Goal: Task Accomplishment & Management: Manage account settings

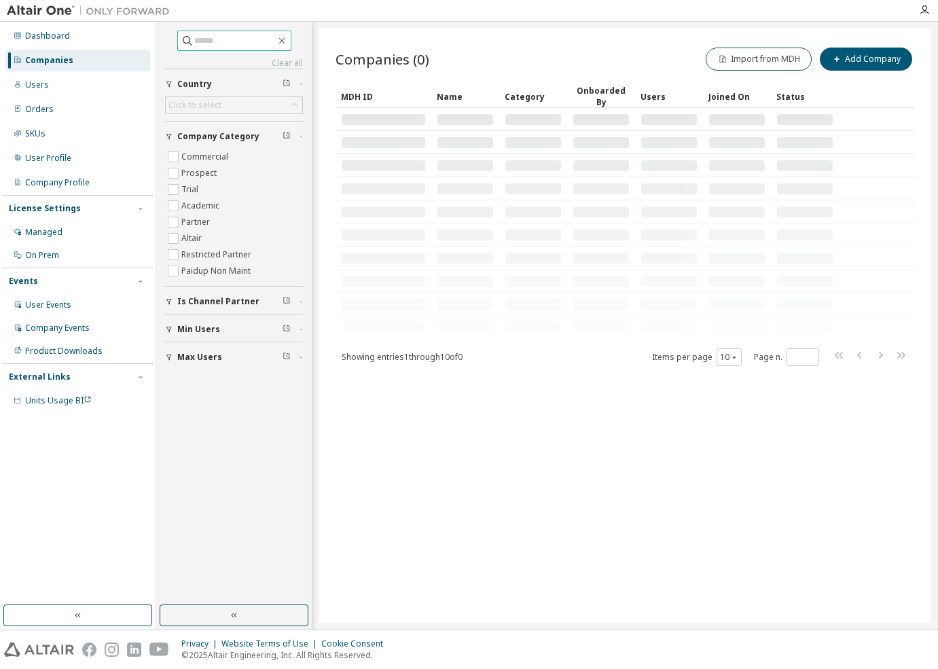
click at [198, 33] on span at bounding box center [234, 41] width 114 height 20
click at [203, 39] on input "text" at bounding box center [234, 41] width 81 height 14
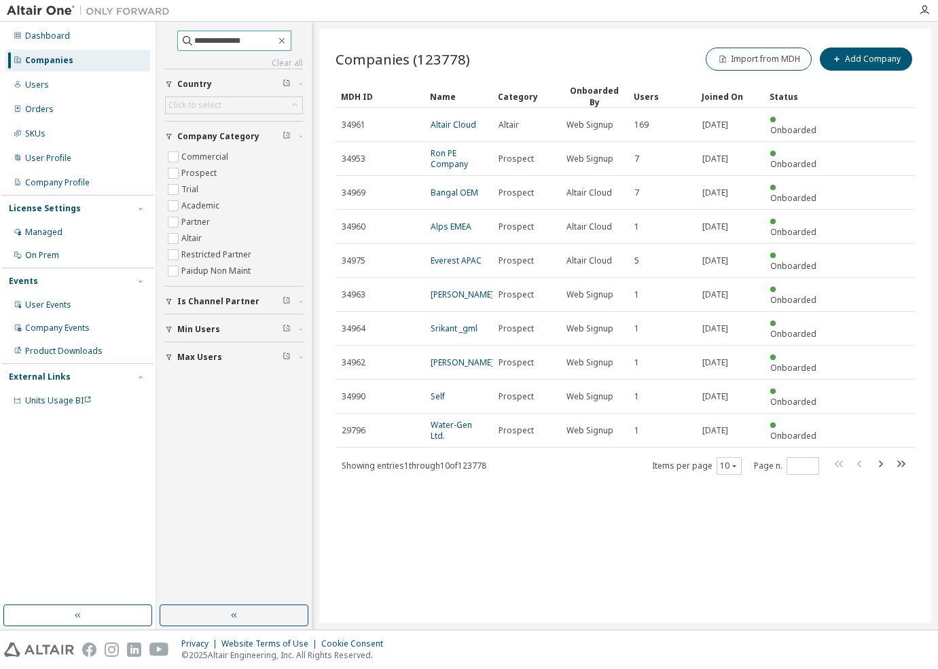
type input "**********"
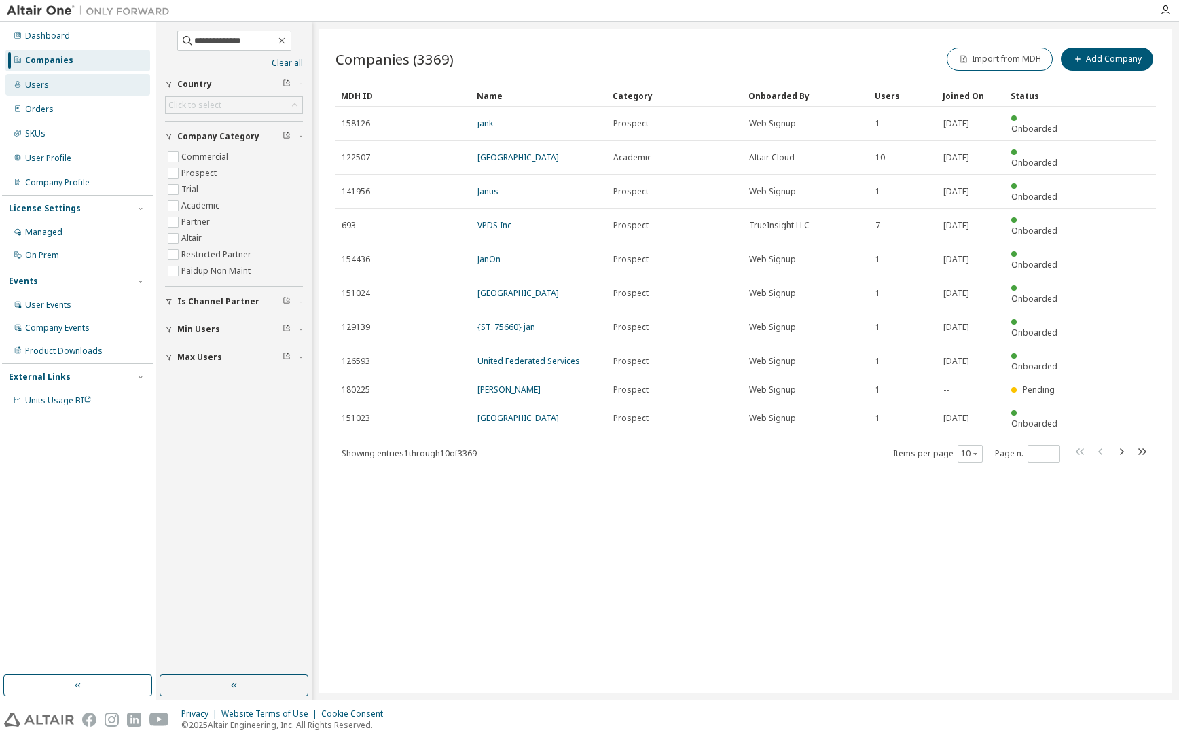
click at [50, 78] on div "Users" at bounding box center [77, 85] width 145 height 22
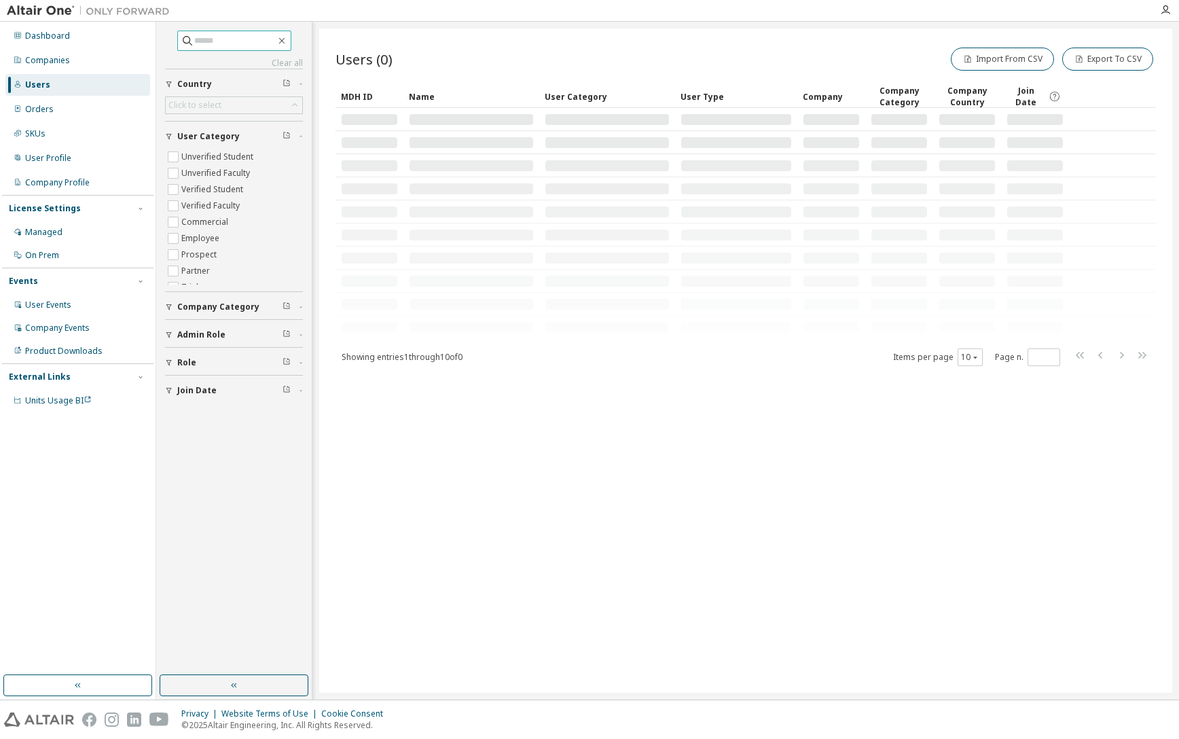
click at [224, 37] on input "text" at bounding box center [234, 41] width 81 height 14
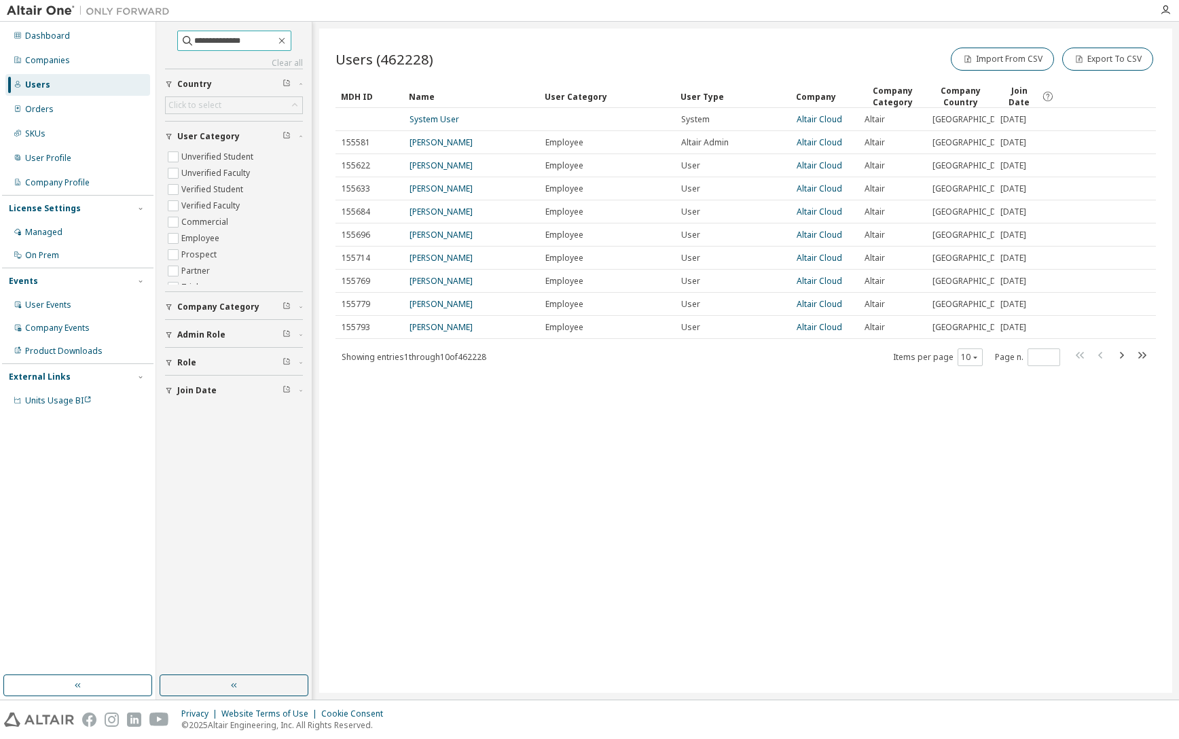
type input "**********"
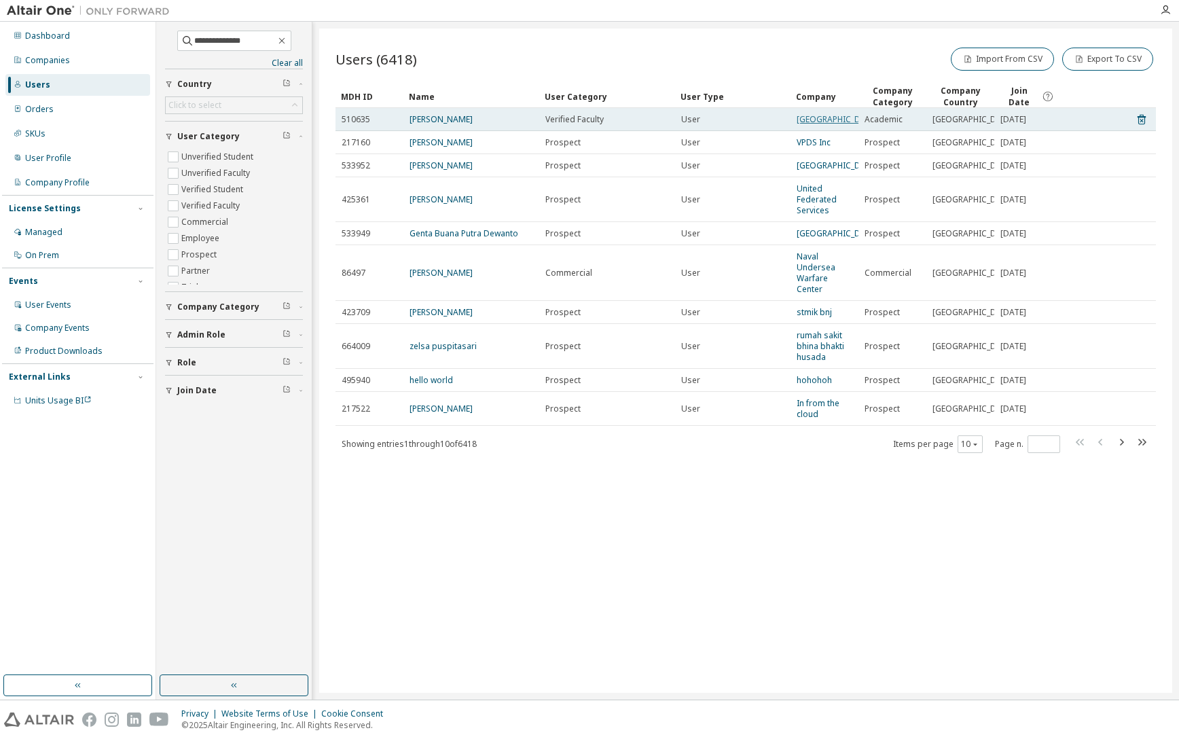
click at [819, 122] on link "[GEOGRAPHIC_DATA]" at bounding box center [837, 119] width 81 height 12
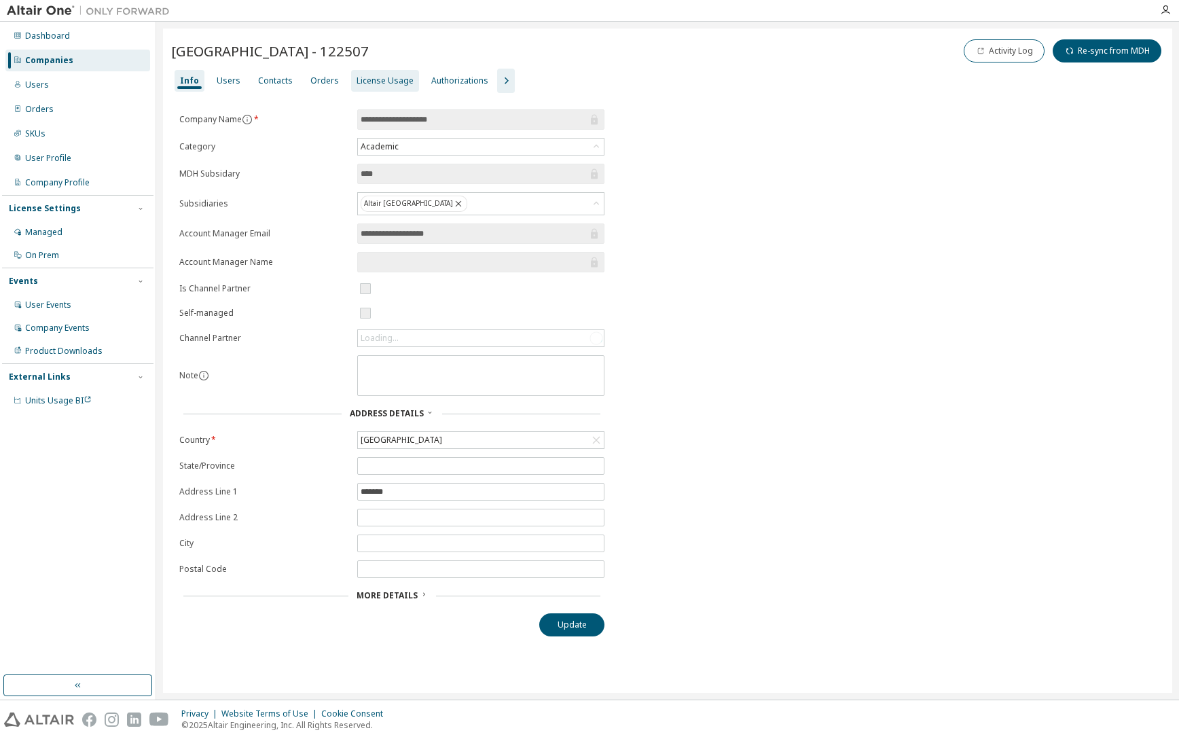
click at [399, 77] on div "License Usage" at bounding box center [385, 80] width 57 height 11
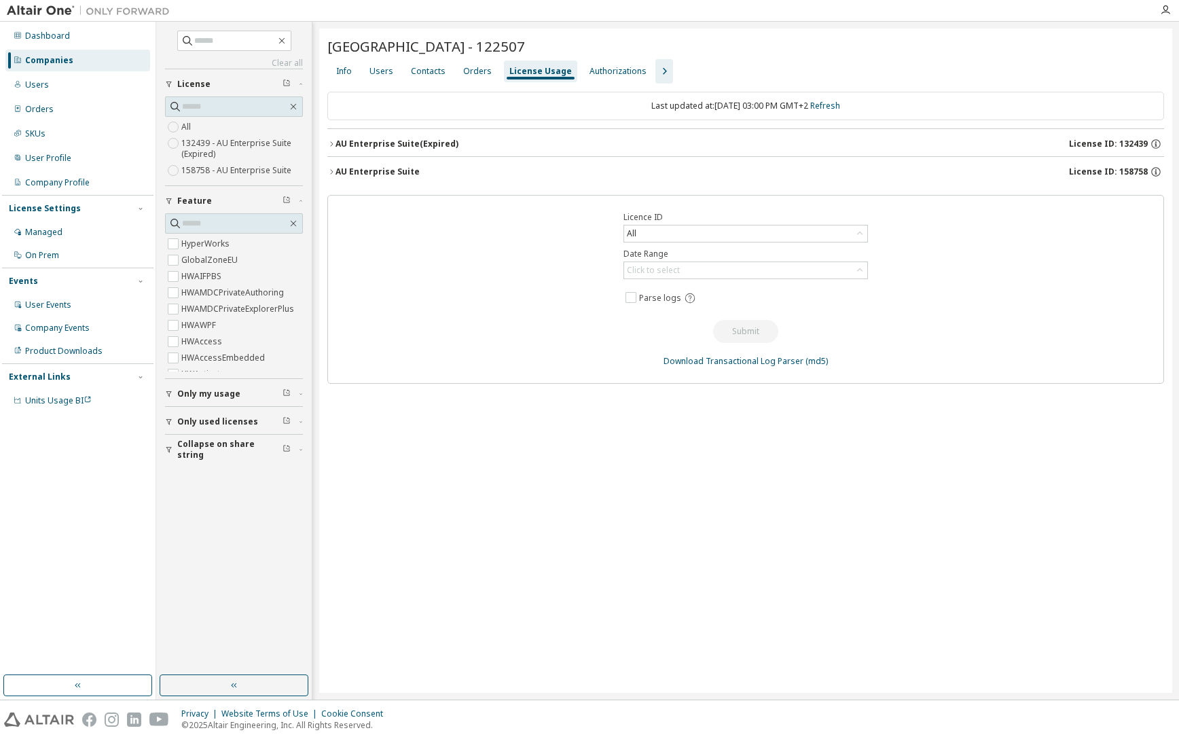
click at [937, 172] on span "License ID: 158758" at bounding box center [1108, 171] width 79 height 11
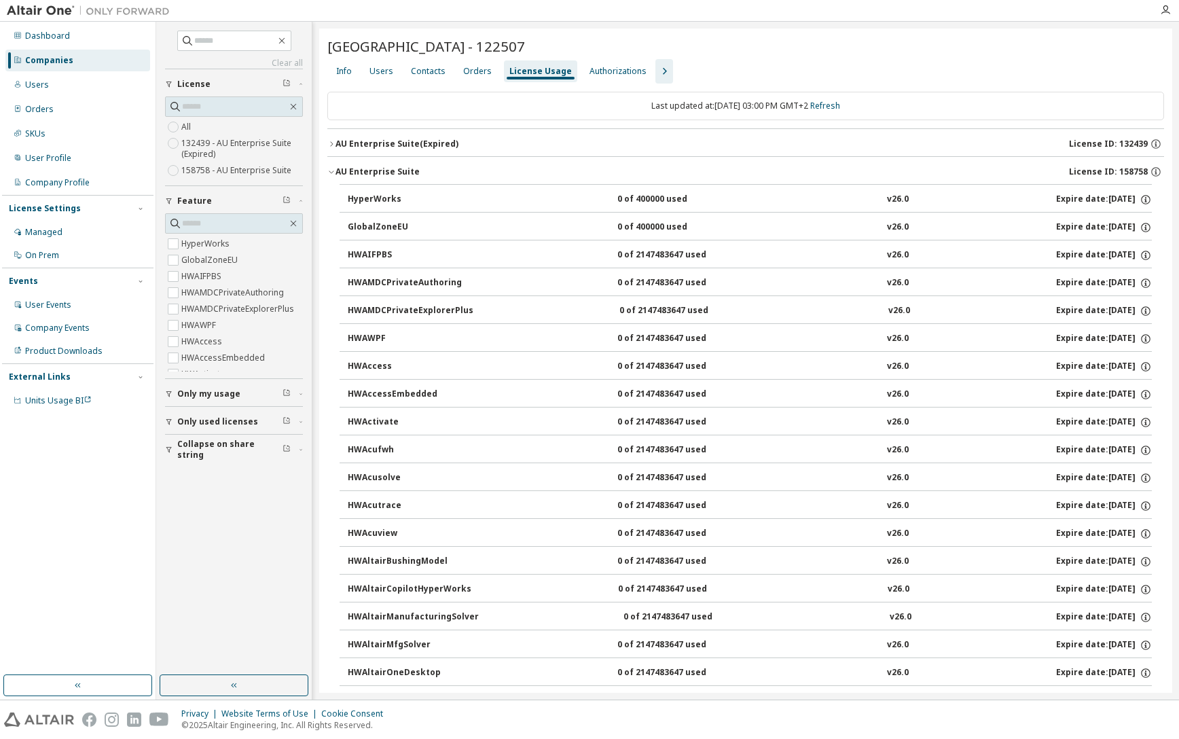
click at [668, 63] on div "Info Users Contacts Orders License Usage Authorizations" at bounding box center [745, 71] width 837 height 24
click at [657, 67] on icon "button" at bounding box center [664, 71] width 16 height 16
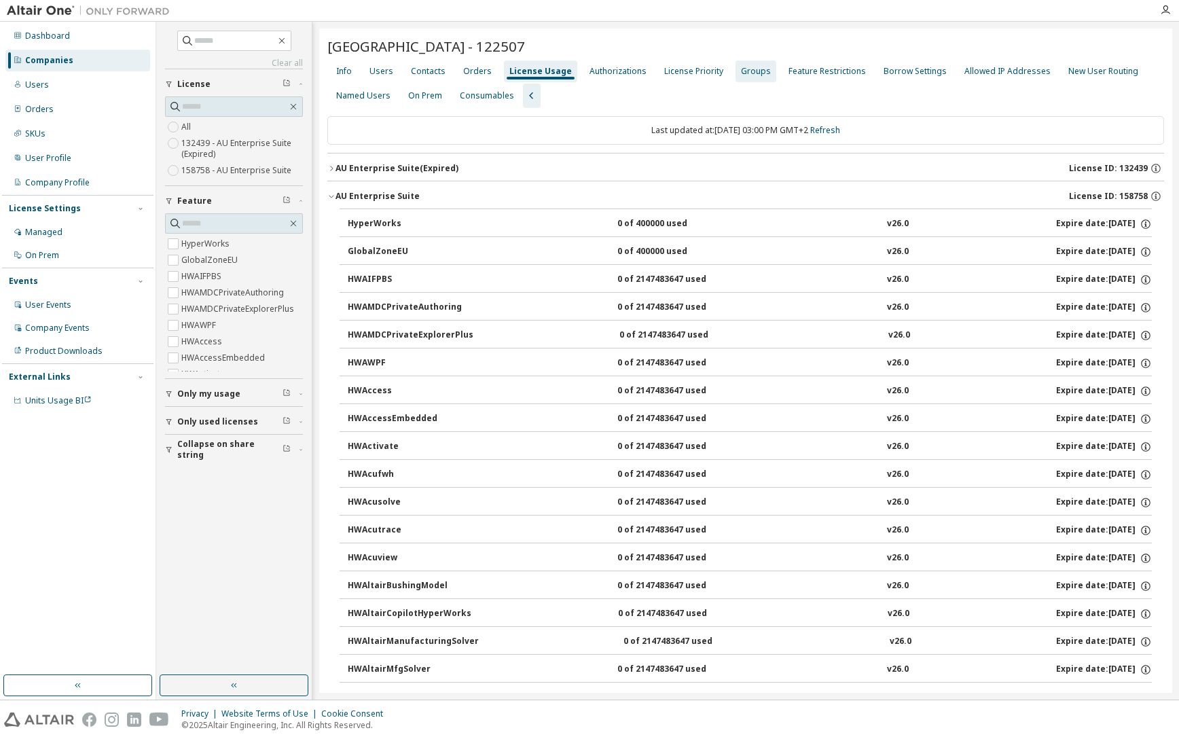
click at [743, 69] on div "Groups" at bounding box center [756, 71] width 30 height 11
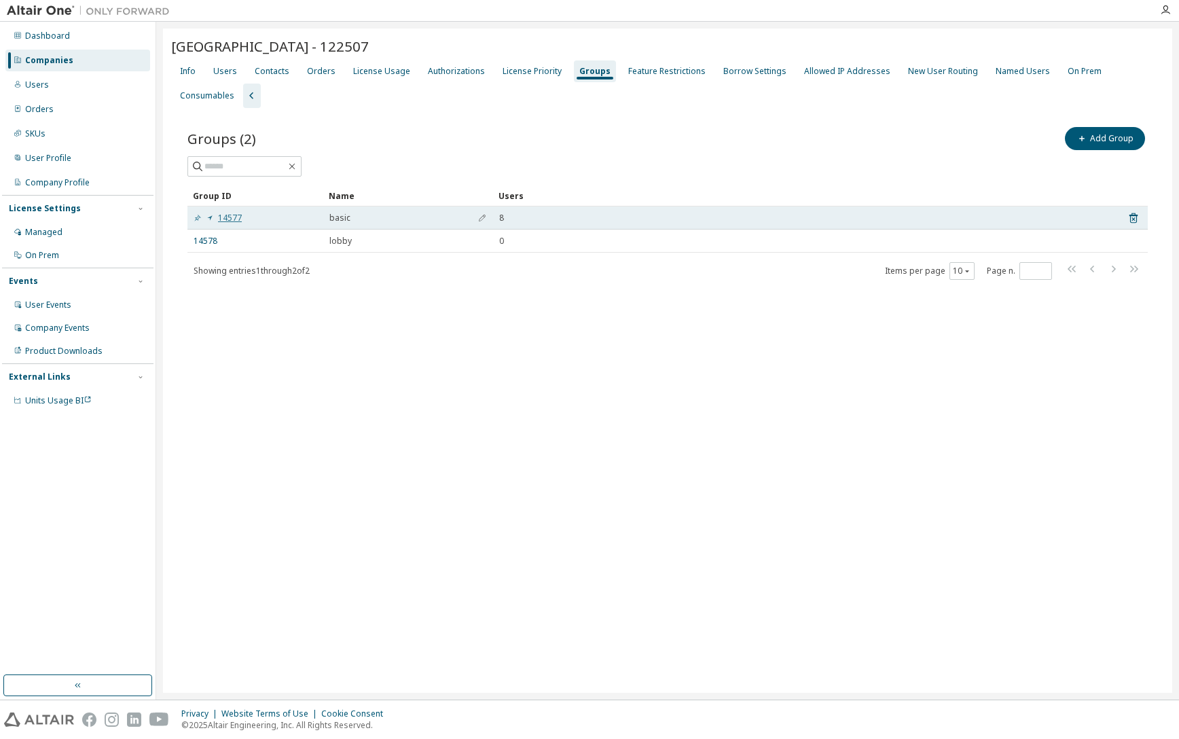
click at [234, 213] on link "14577" at bounding box center [218, 218] width 48 height 11
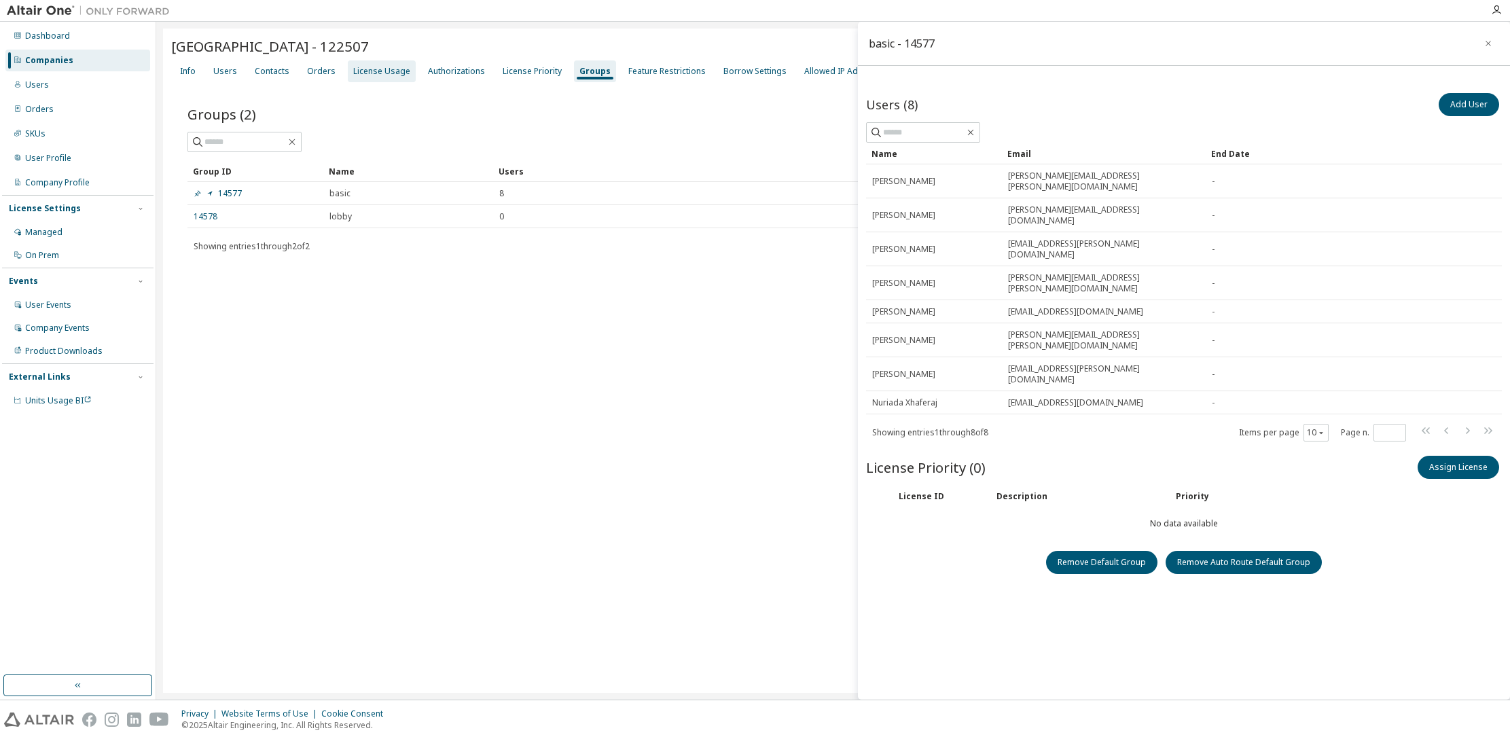
click at [376, 71] on div "License Usage" at bounding box center [381, 71] width 57 height 11
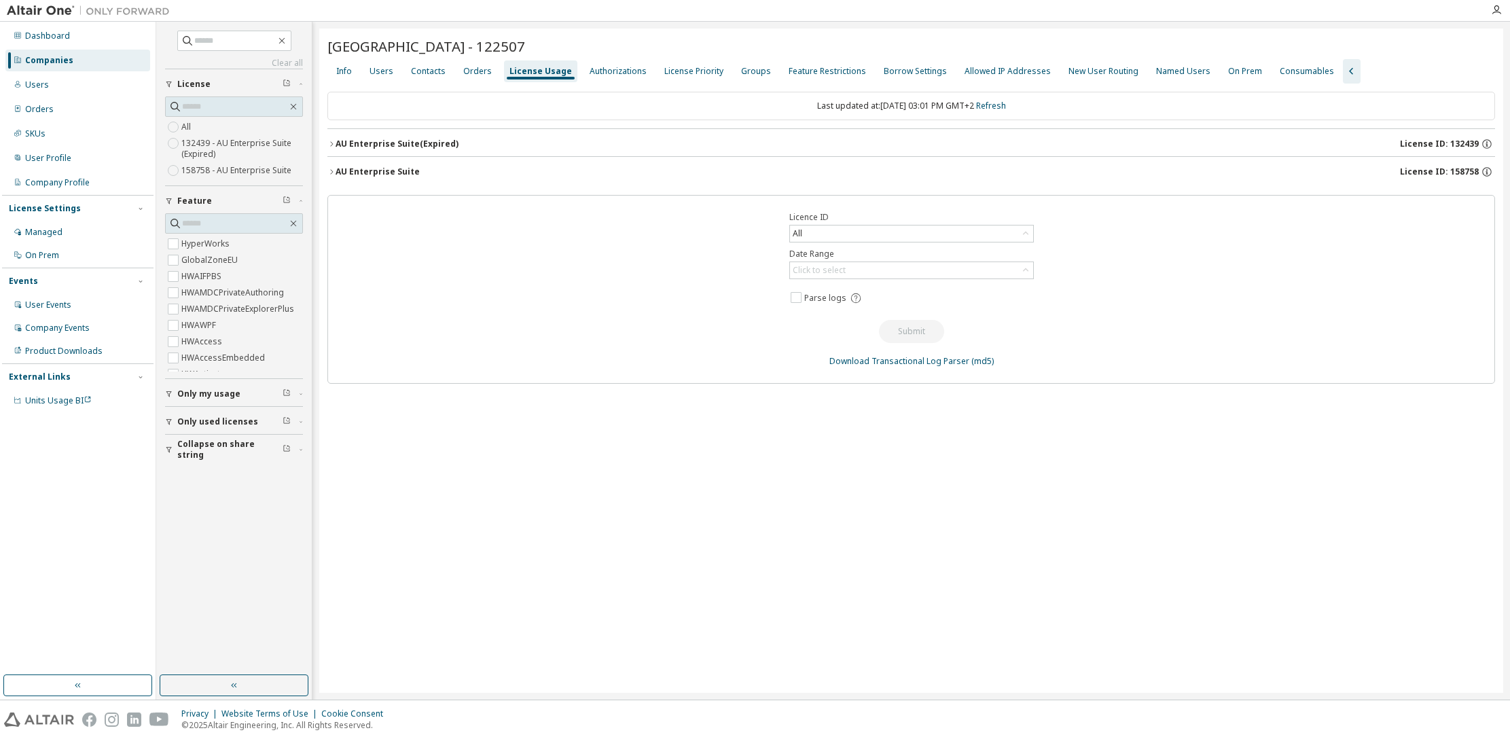
click at [937, 145] on span "License ID: 132439" at bounding box center [1439, 144] width 79 height 11
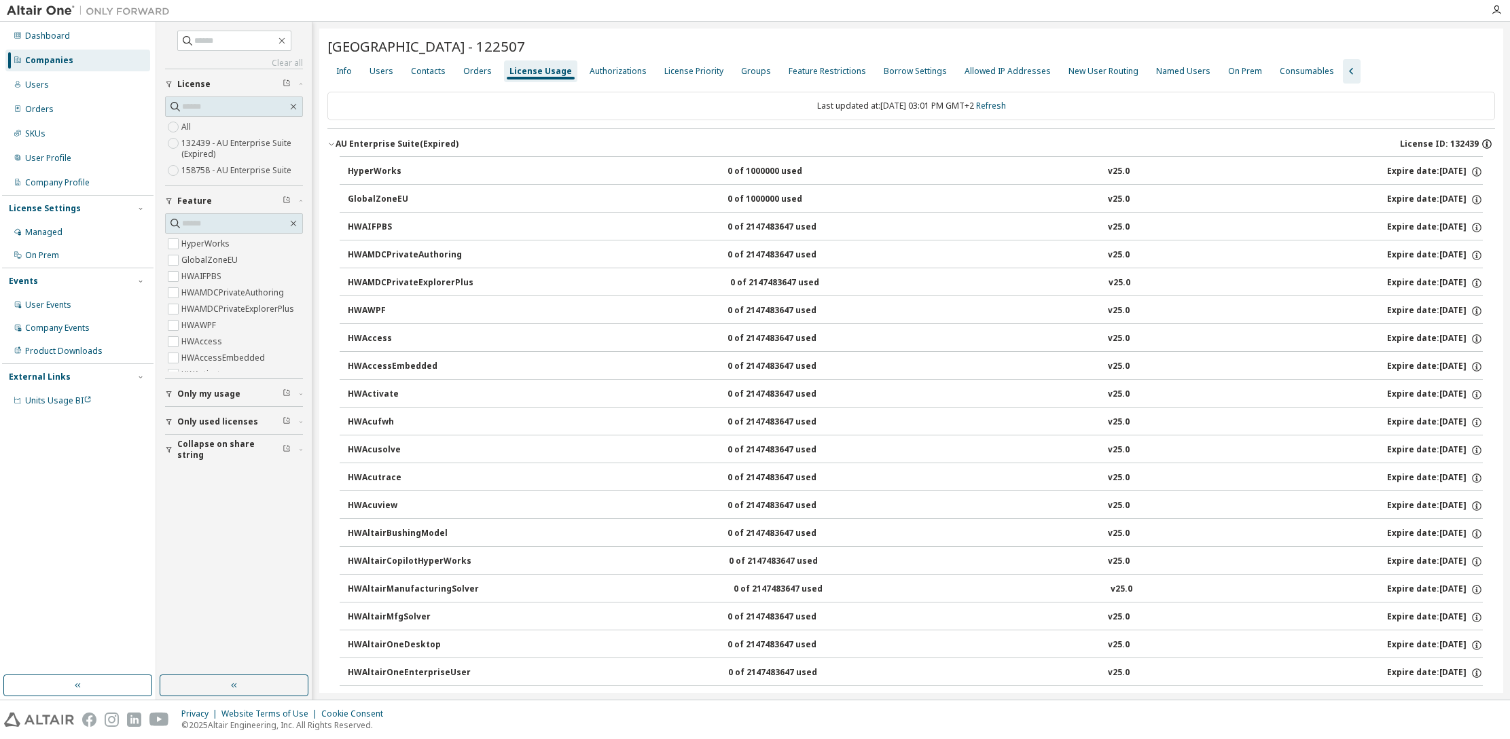
click at [937, 142] on icon "button" at bounding box center [1486, 141] width 1 height 1
click at [336, 139] on div "AU Enterprise Suite (Expired)" at bounding box center [396, 144] width 123 height 11
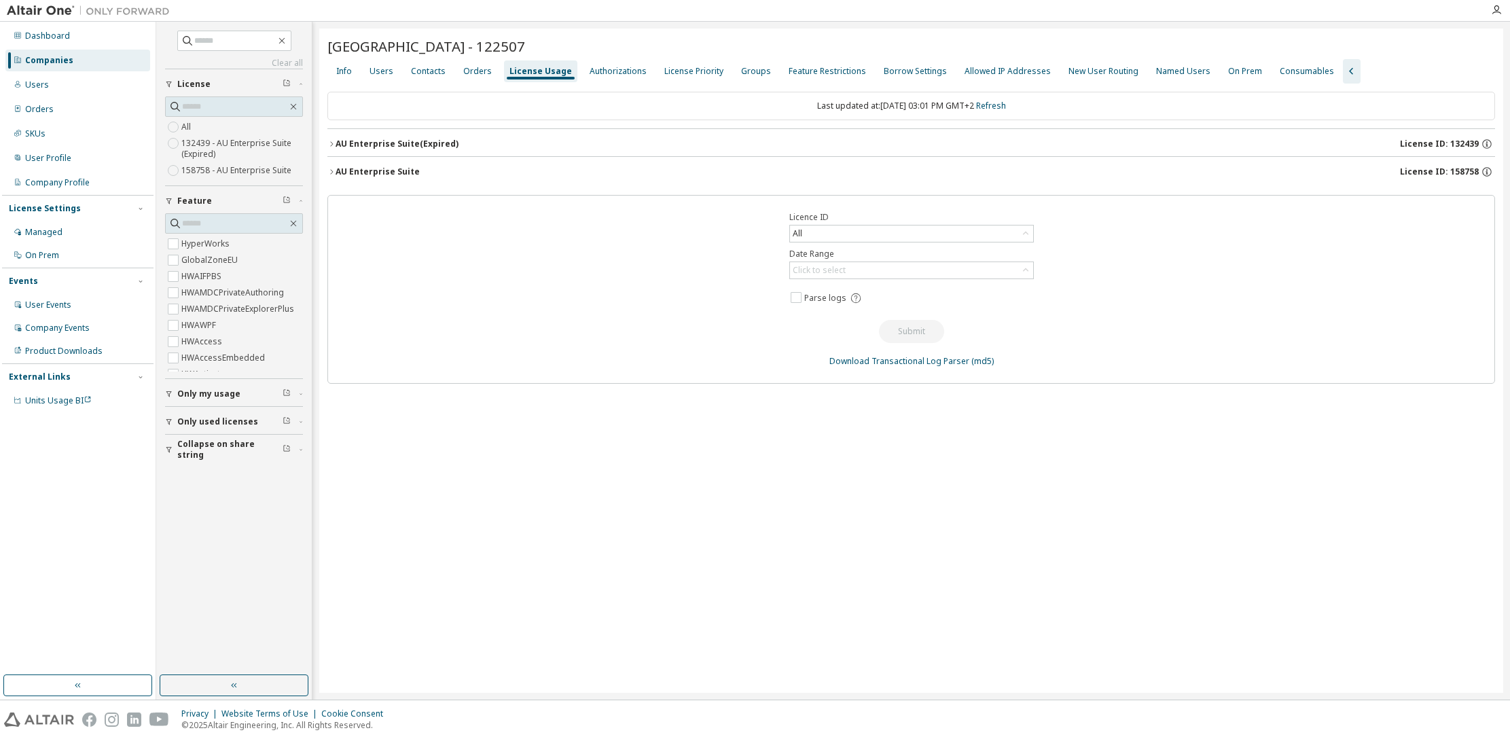
click at [937, 167] on span "License ID: 158758" at bounding box center [1439, 171] width 79 height 11
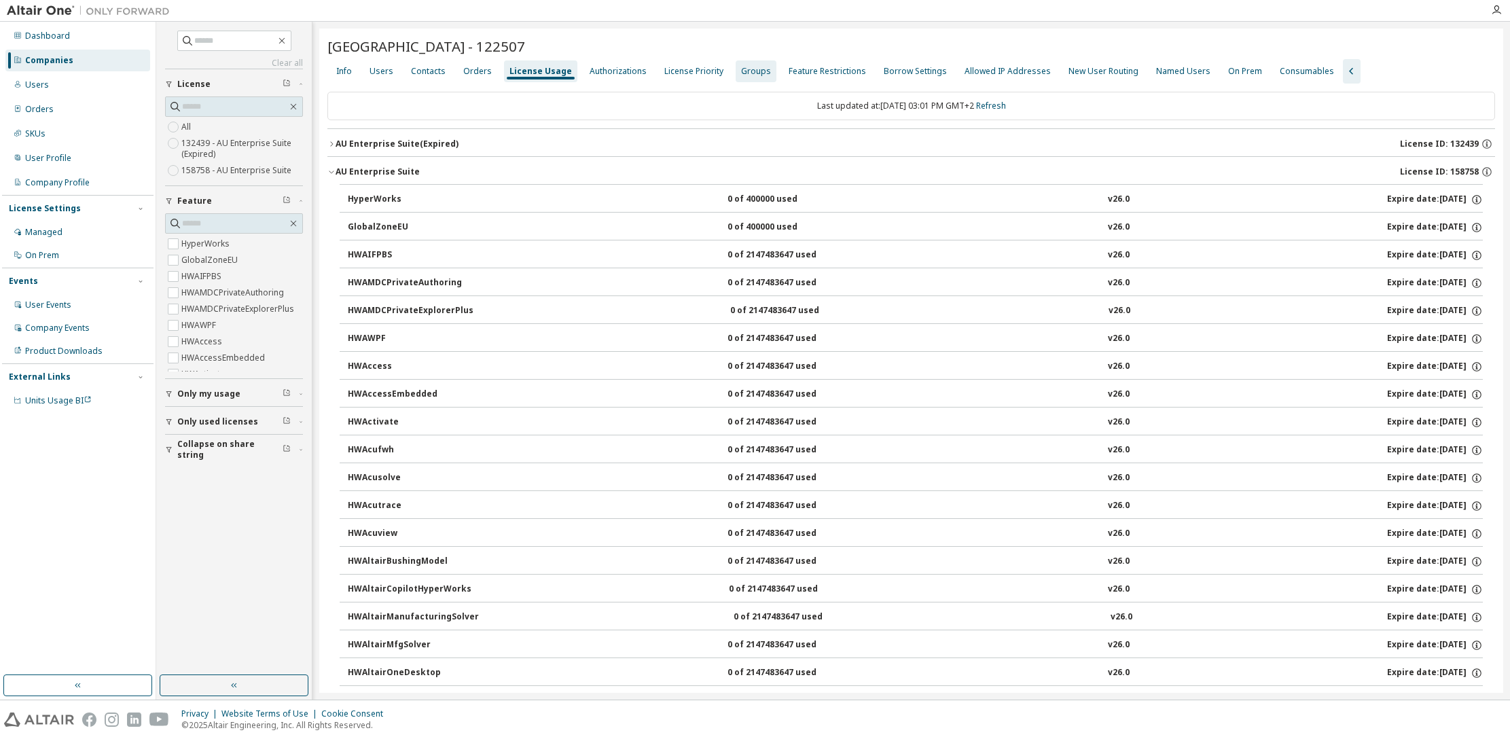
click at [744, 71] on div "Groups" at bounding box center [756, 71] width 30 height 11
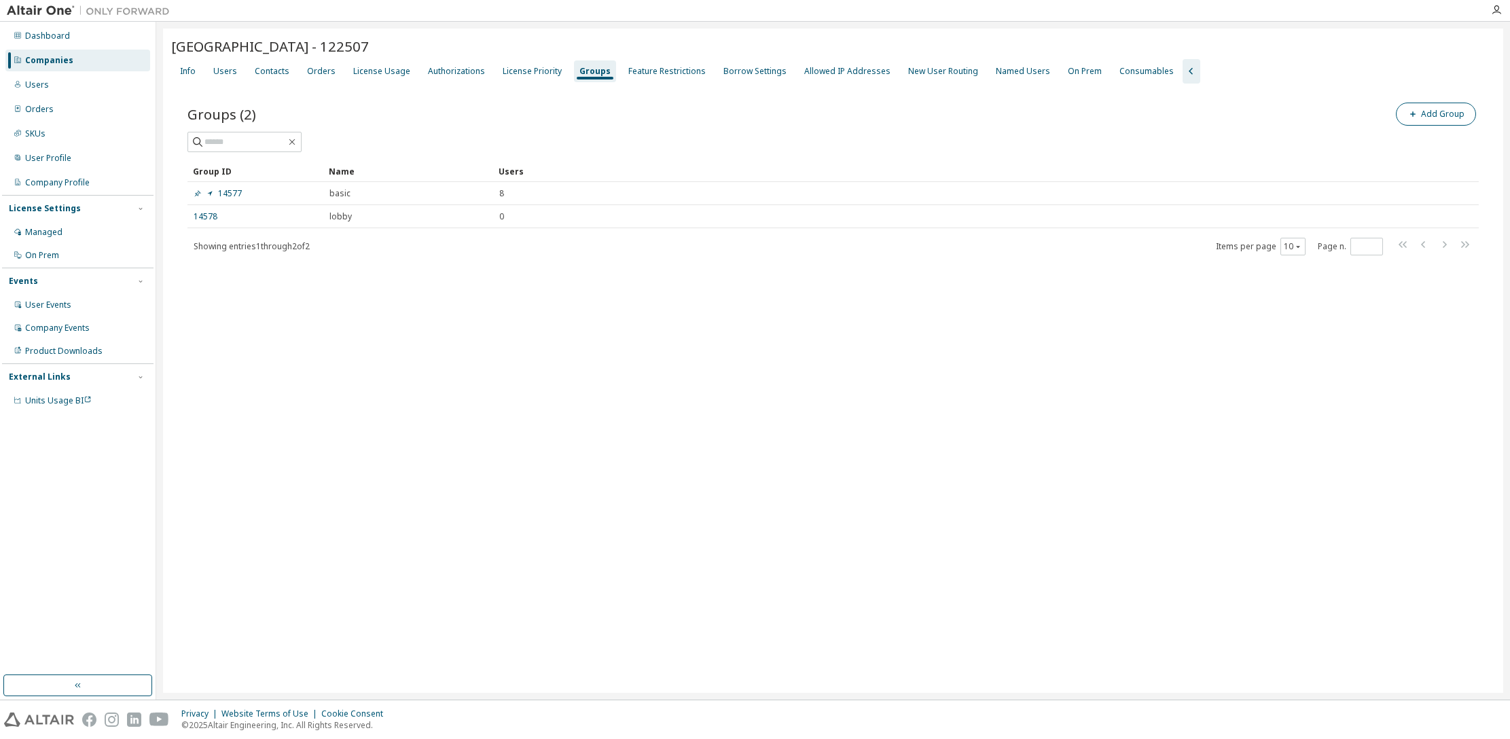
click at [937, 108] on button "Add Group" at bounding box center [1435, 114] width 80 height 23
click at [937, 107] on input "text" at bounding box center [1346, 103] width 303 height 11
click at [937, 105] on input "text" at bounding box center [1346, 103] width 303 height 11
type input "**********"
click at [937, 130] on button "Add" at bounding box center [1468, 131] width 65 height 23
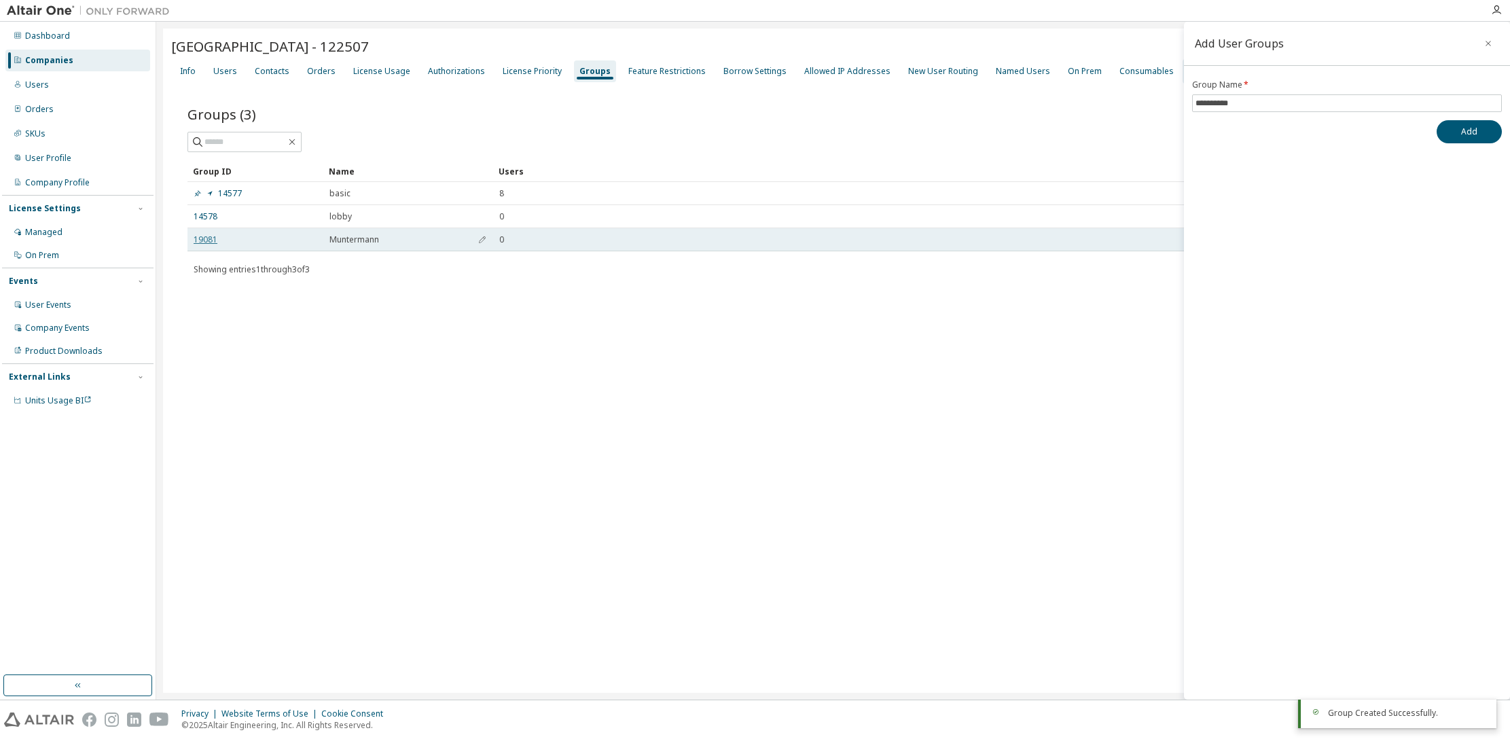
click at [207, 236] on link "19081" at bounding box center [206, 239] width 24 height 11
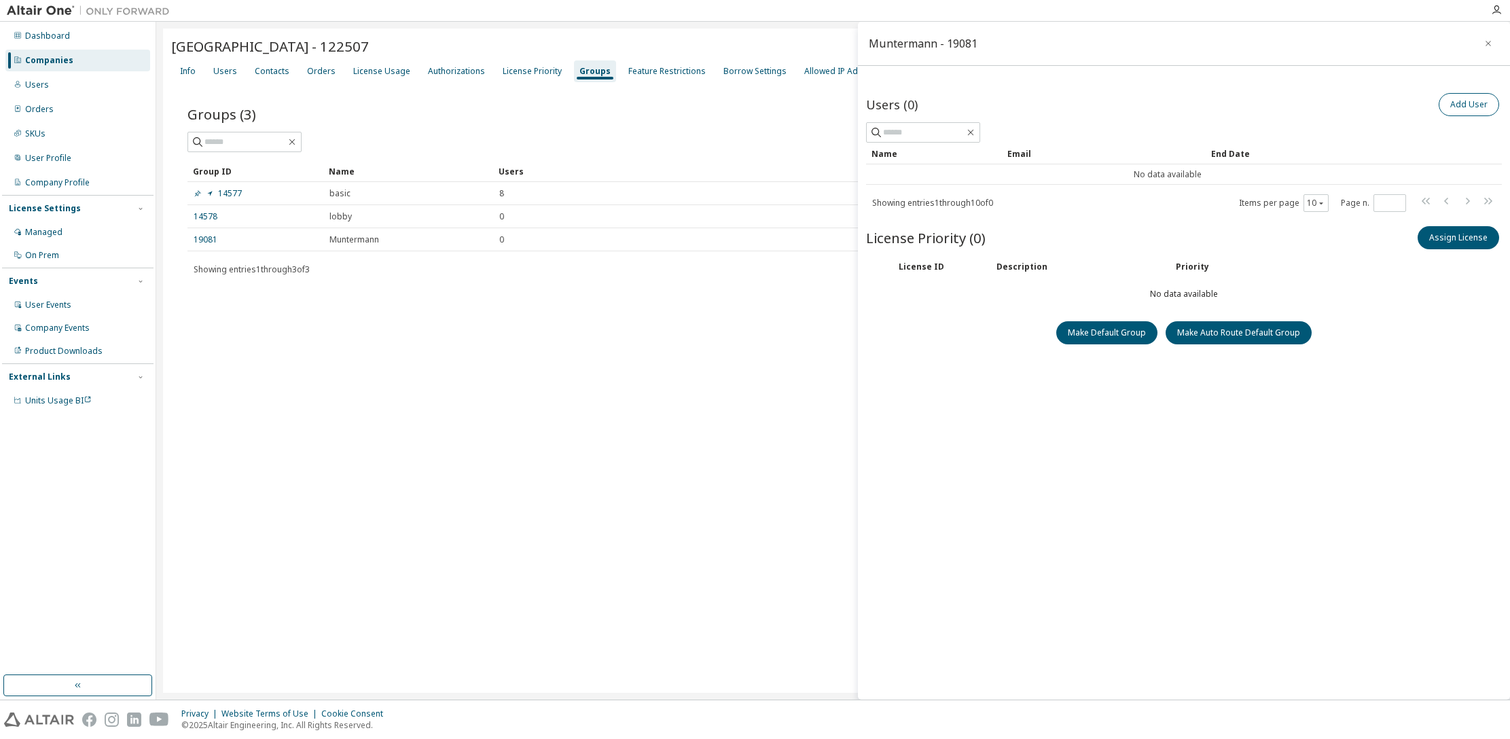
click at [937, 105] on button "Add User" at bounding box center [1468, 104] width 60 height 23
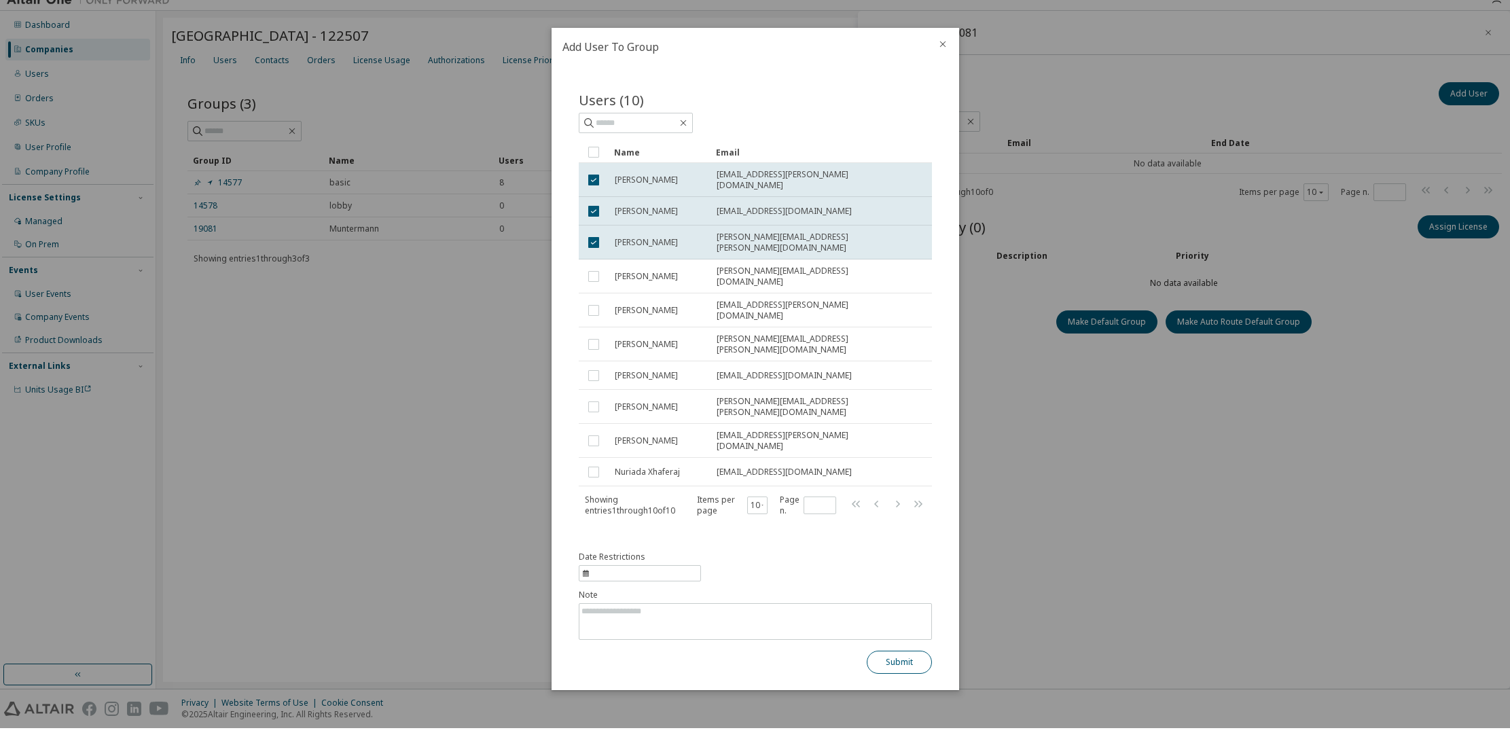
click at [902, 661] on button "Submit" at bounding box center [898, 672] width 65 height 23
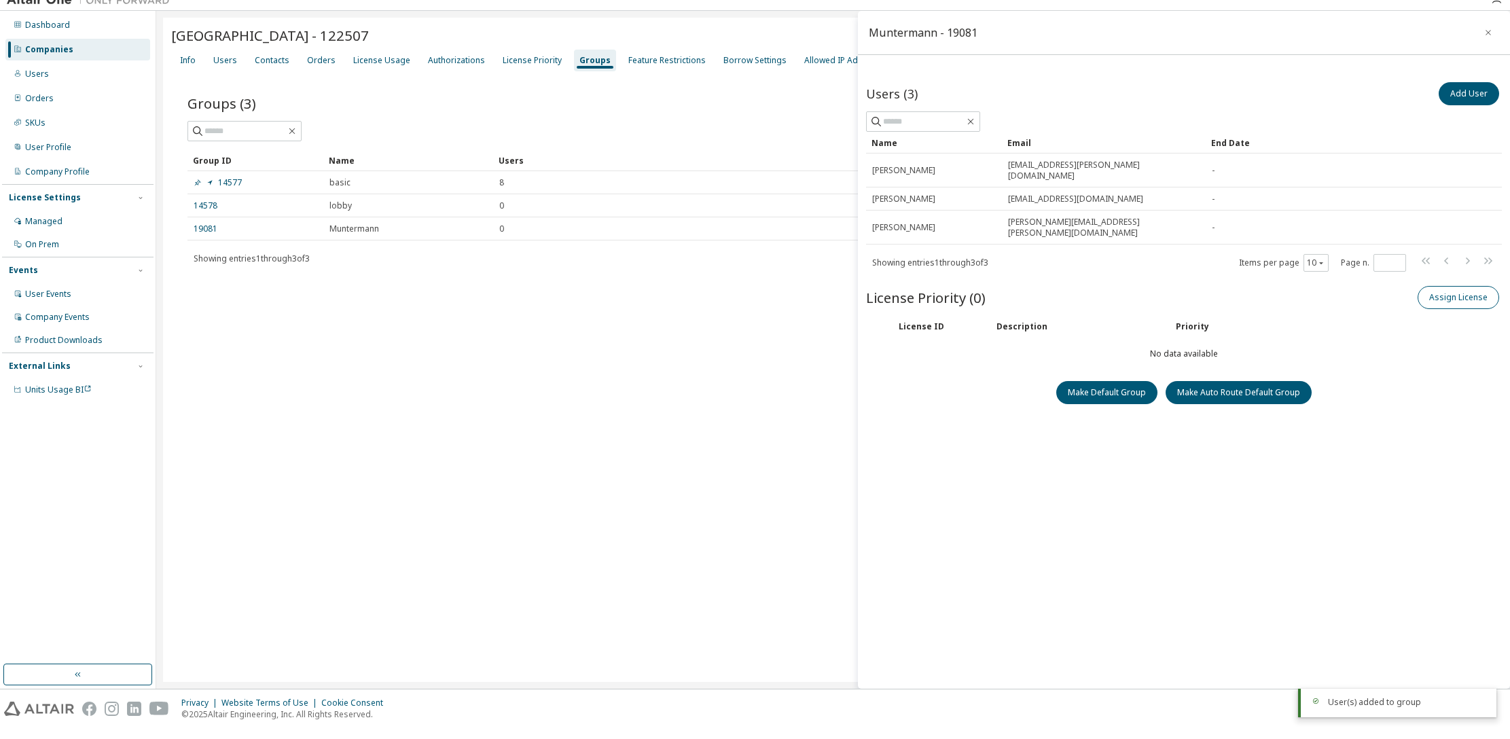
click at [937, 297] on button "Assign License" at bounding box center [1457, 308] width 81 height 23
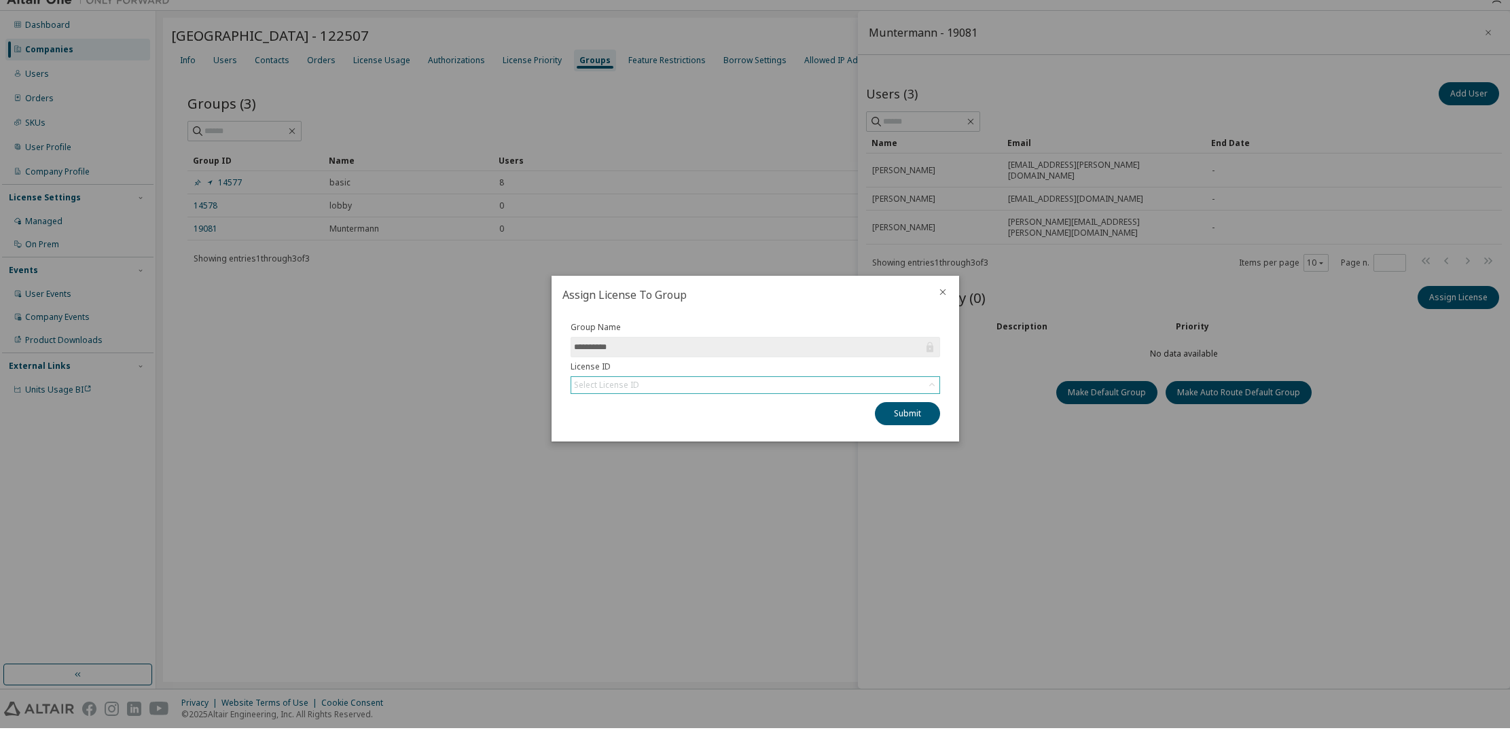
click at [640, 388] on div "Select License ID" at bounding box center [755, 396] width 368 height 16
click at [653, 425] on li "158758 - AU Enterprise Suite" at bounding box center [754, 434] width 365 height 18
click at [912, 413] on button "Submit" at bounding box center [907, 424] width 65 height 23
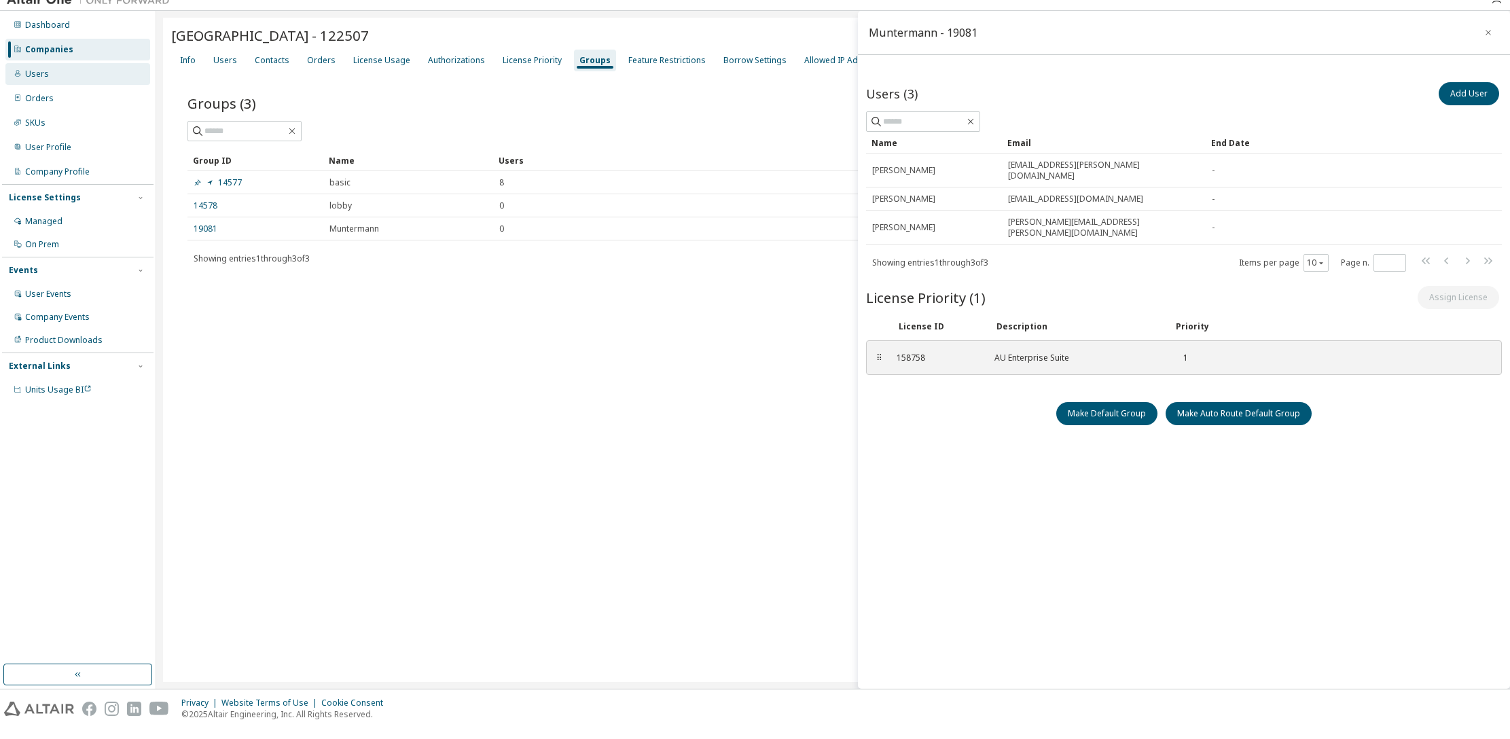
click at [41, 79] on div "Users" at bounding box center [37, 84] width 24 height 11
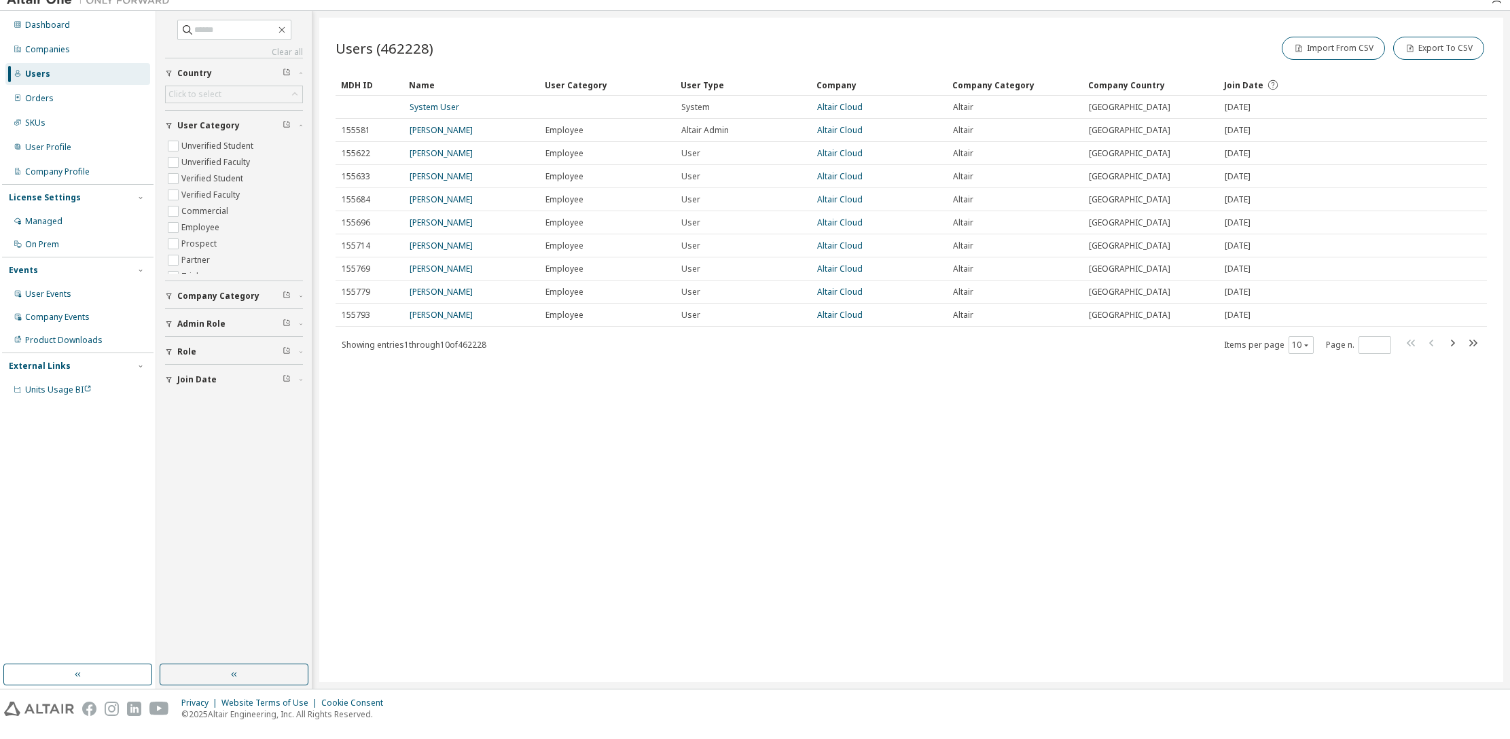
click at [59, 74] on div "Users" at bounding box center [77, 85] width 145 height 22
click at [232, 24] on div "Clear all Join Date Role Admin Role Company Category User Category Unverified S…" at bounding box center [233, 348] width 151 height 649
click at [231, 34] on input "text" at bounding box center [234, 41] width 81 height 14
type input "**********"
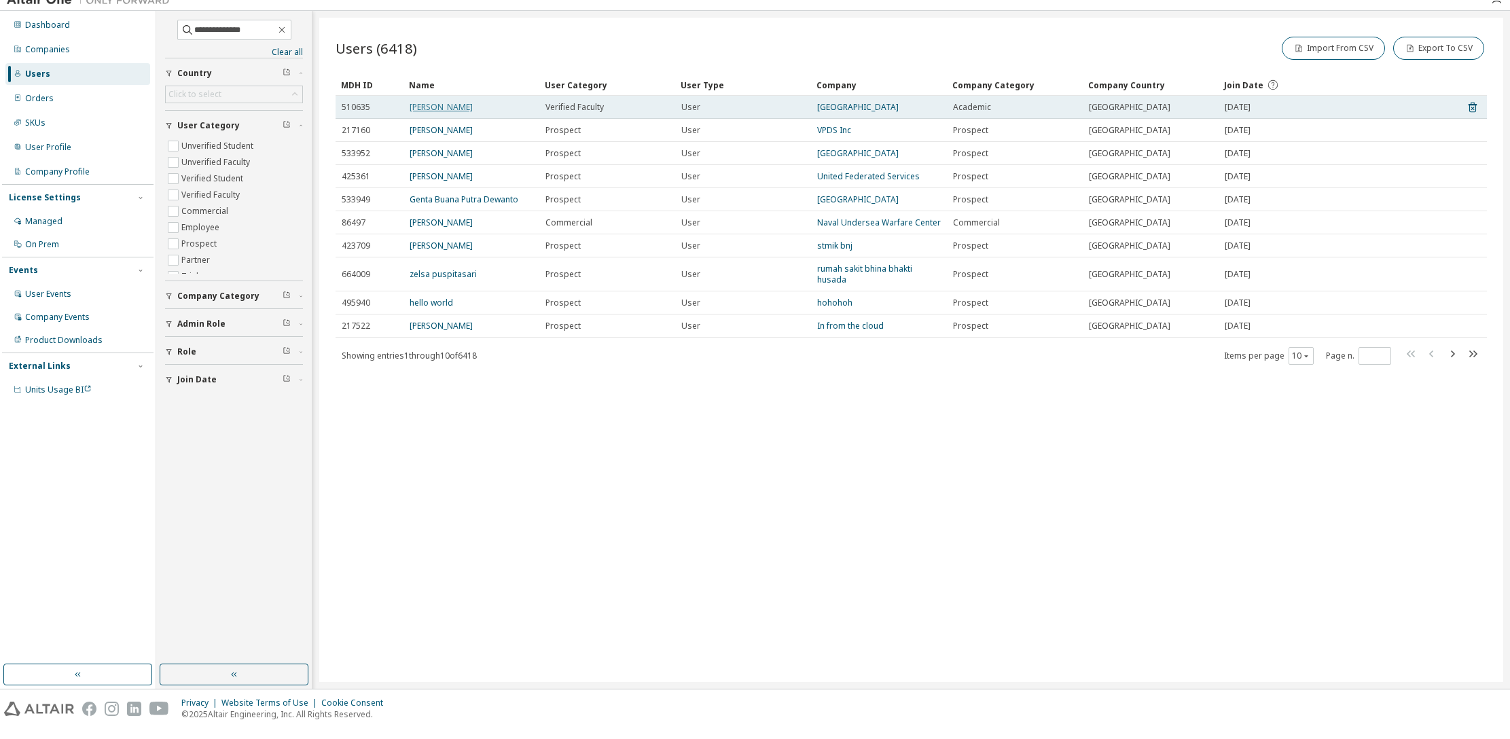
click at [452, 112] on link "[PERSON_NAME]" at bounding box center [440, 118] width 63 height 12
